Goal: Information Seeking & Learning: Learn about a topic

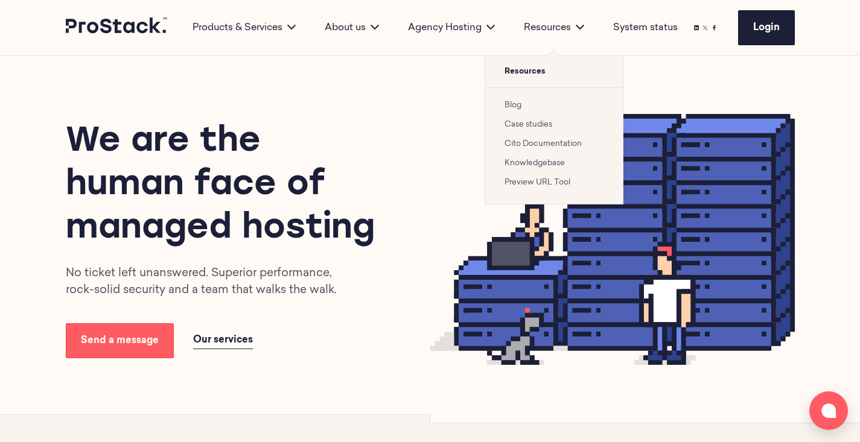
click at [536, 122] on link "Case studies" at bounding box center [528, 125] width 48 height 8
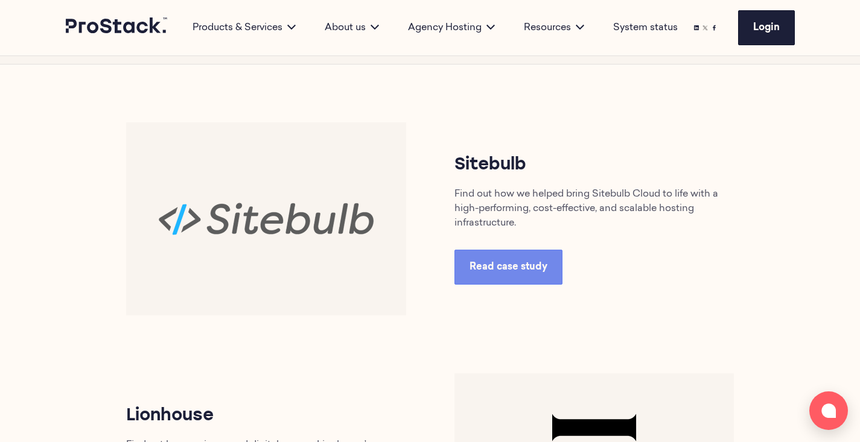
scroll to position [517, 0]
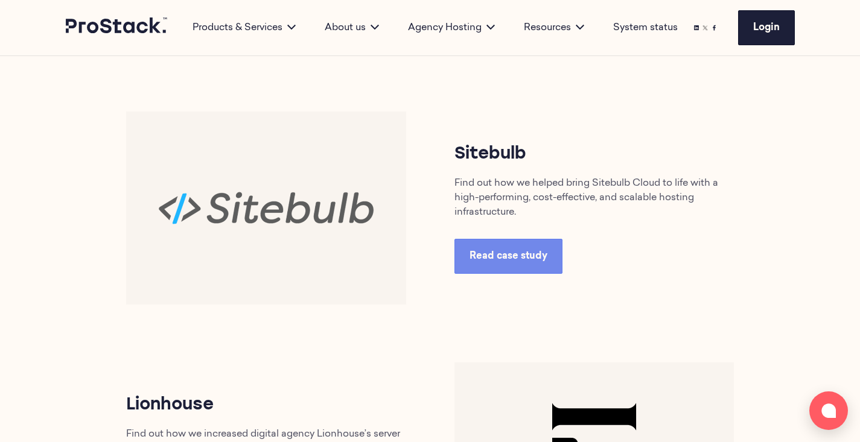
click at [310, 243] on img at bounding box center [266, 208] width 280 height 193
click at [497, 261] on span "Read case study" at bounding box center [508, 257] width 78 height 10
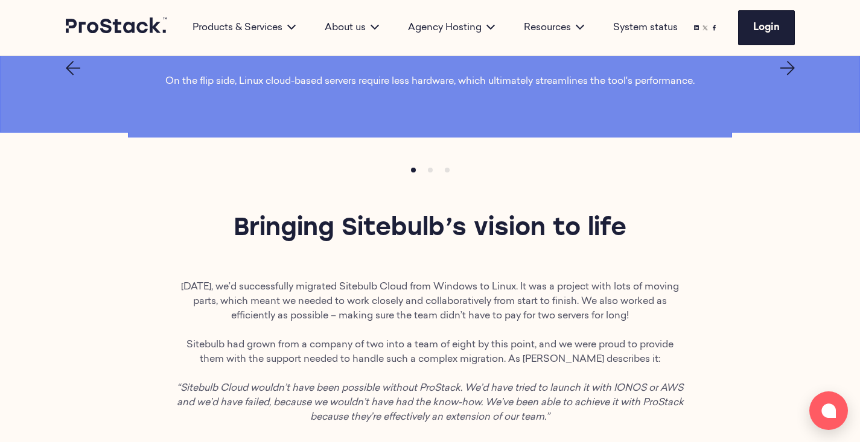
scroll to position [1270, 0]
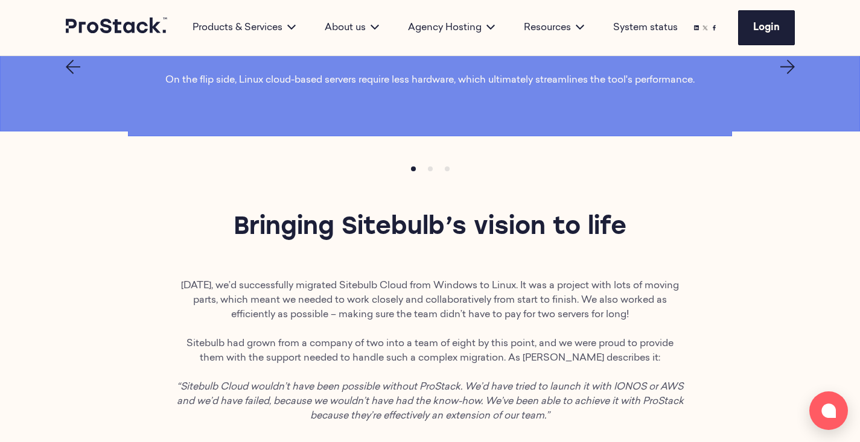
click at [800, 232] on main "Back to all case studies Hosting Sitebulb Cloud for scalability and performance…" at bounding box center [430, 447] width 860 height 3323
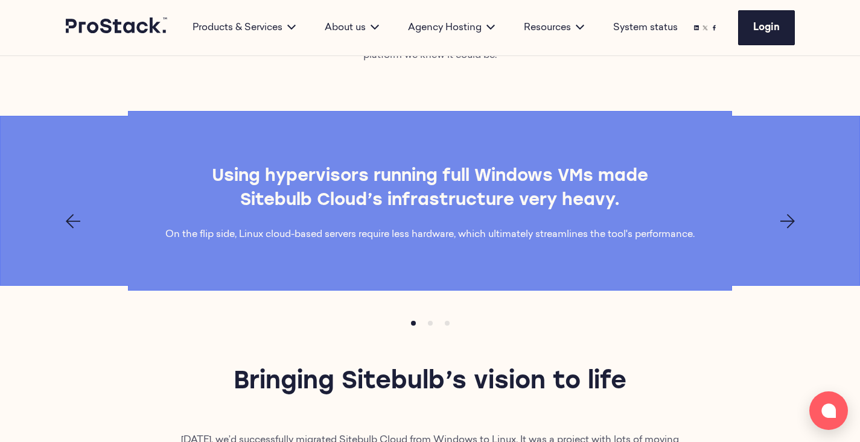
scroll to position [1116, 0]
click at [775, 223] on div at bounding box center [431, 221] width 826 height 14
click at [780, 223] on icon "Next page" at bounding box center [787, 221] width 14 height 14
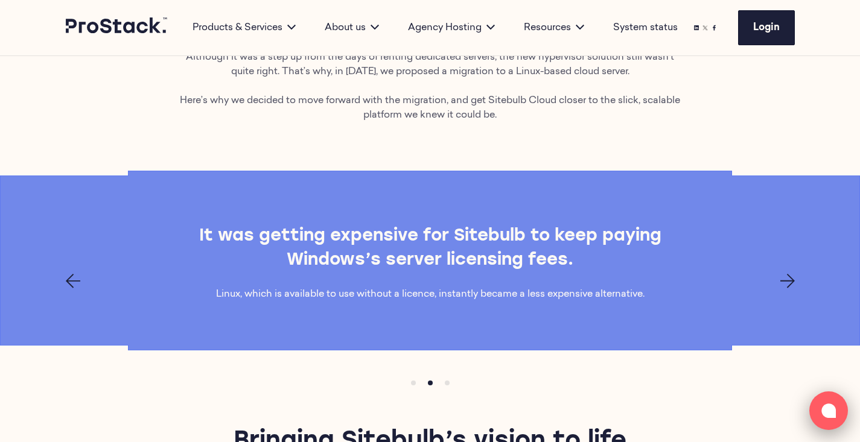
scroll to position [1057, 0]
click at [796, 293] on div "It was getting expensive for Sitebulb to keep paying Windows’s server licensing…" at bounding box center [431, 260] width 826 height 82
click at [785, 285] on icon "Next page" at bounding box center [787, 280] width 14 height 14
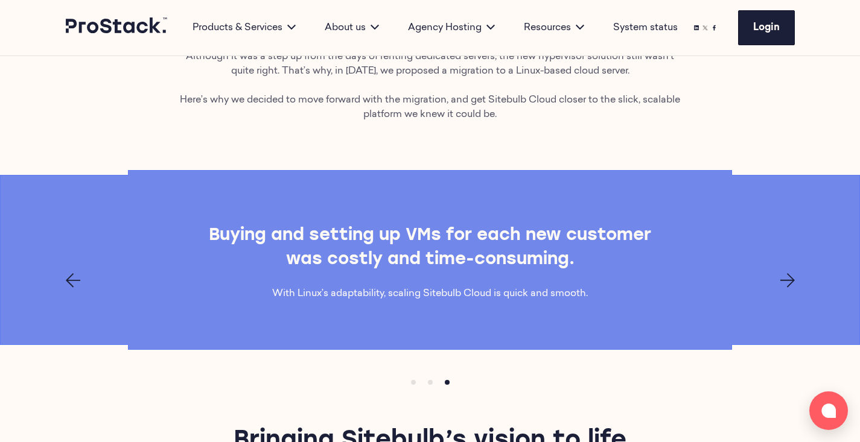
click at [785, 285] on icon "Next page" at bounding box center [787, 280] width 14 height 14
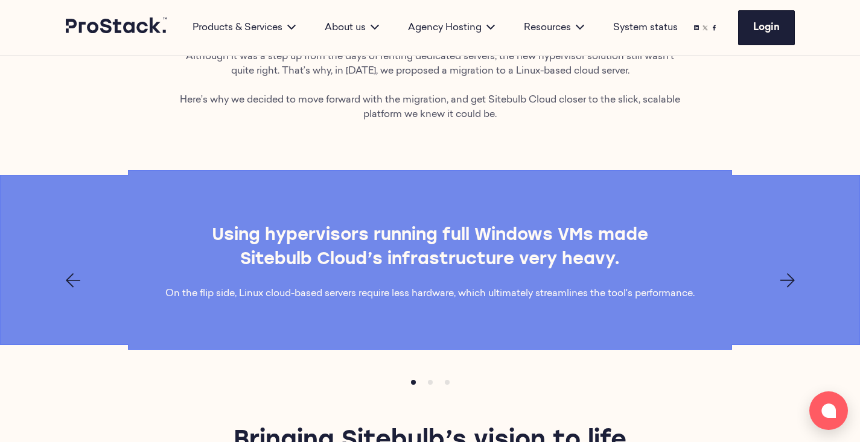
click at [785, 285] on icon "Next page" at bounding box center [787, 280] width 14 height 14
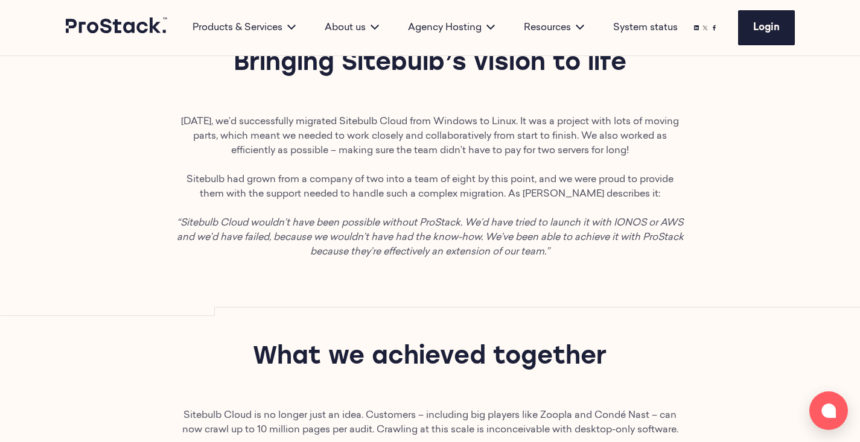
scroll to position [1349, 0]
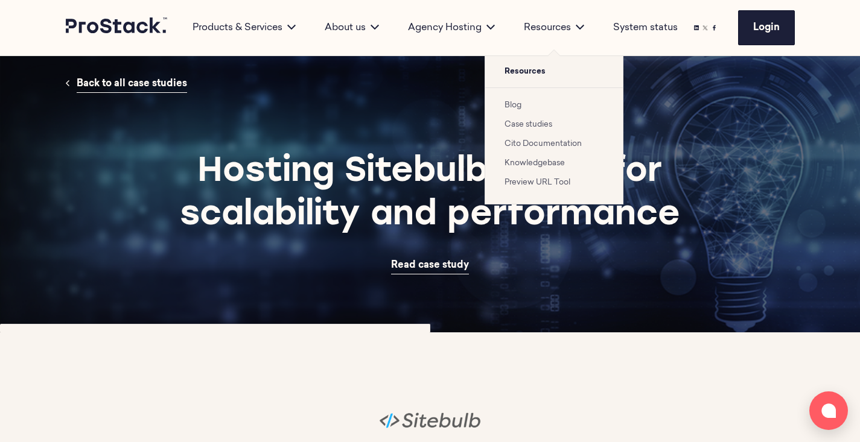
click at [539, 125] on link "Case studies" at bounding box center [528, 125] width 48 height 8
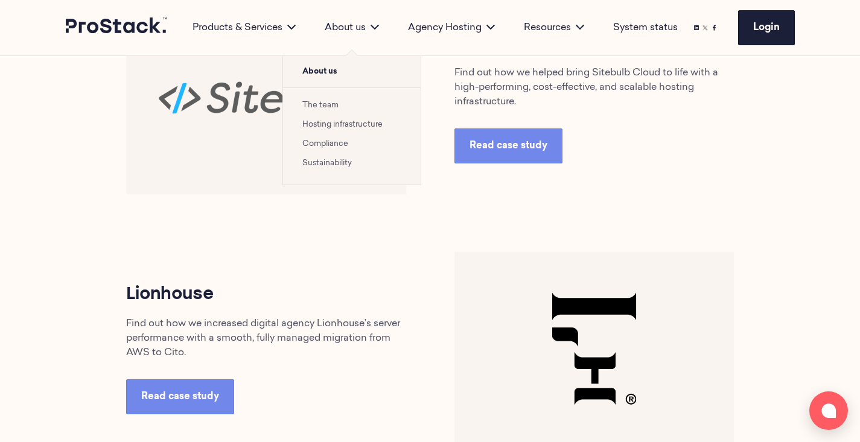
scroll to position [627, 0]
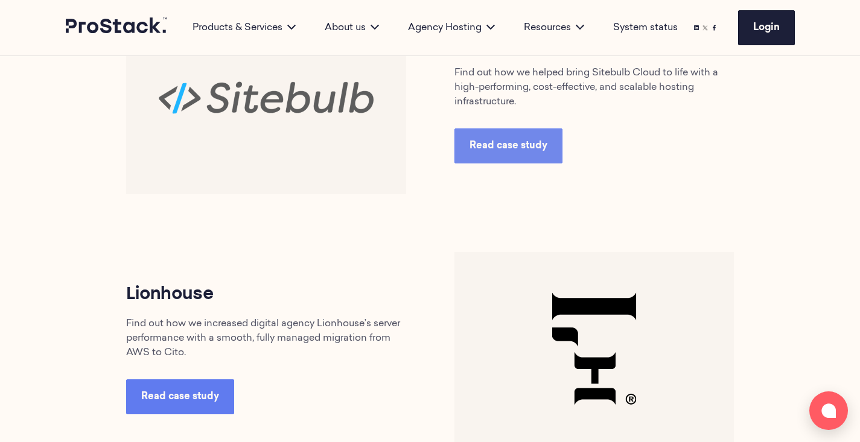
click at [188, 386] on link "Read case study" at bounding box center [180, 397] width 108 height 35
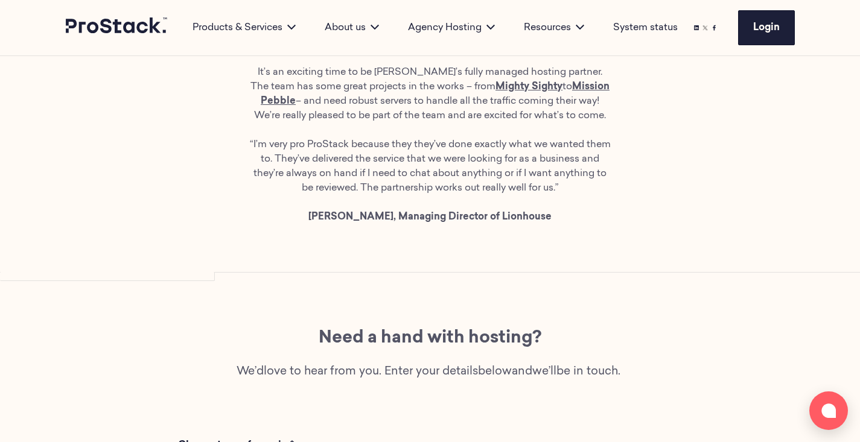
scroll to position [2267, 0]
